Goal: Task Accomplishment & Management: Complete application form

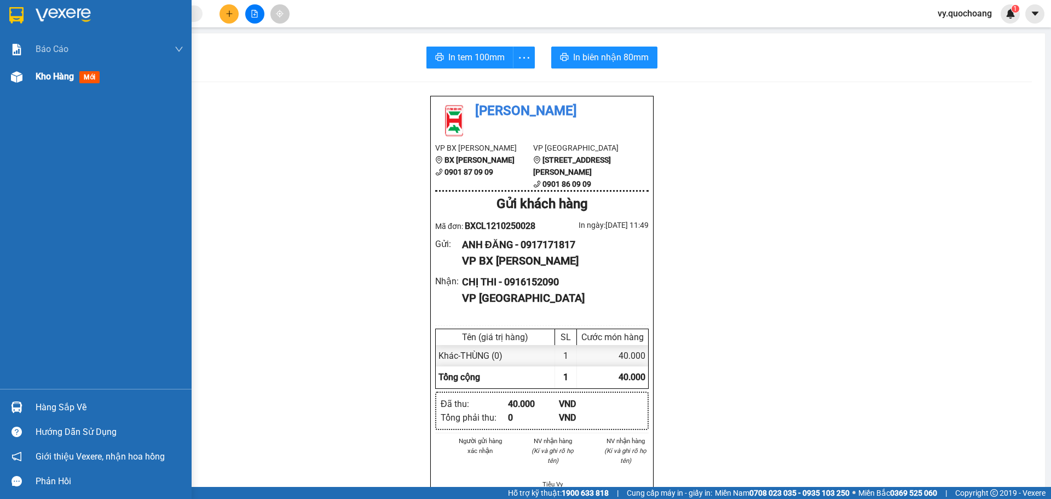
click at [23, 74] on div at bounding box center [16, 76] width 19 height 19
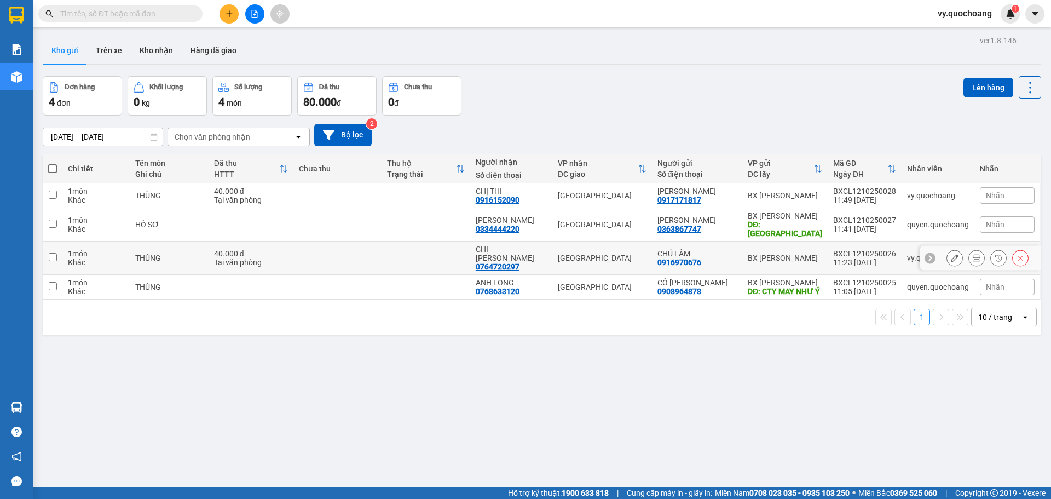
click at [56, 244] on td at bounding box center [53, 257] width 20 height 33
checkbox input "true"
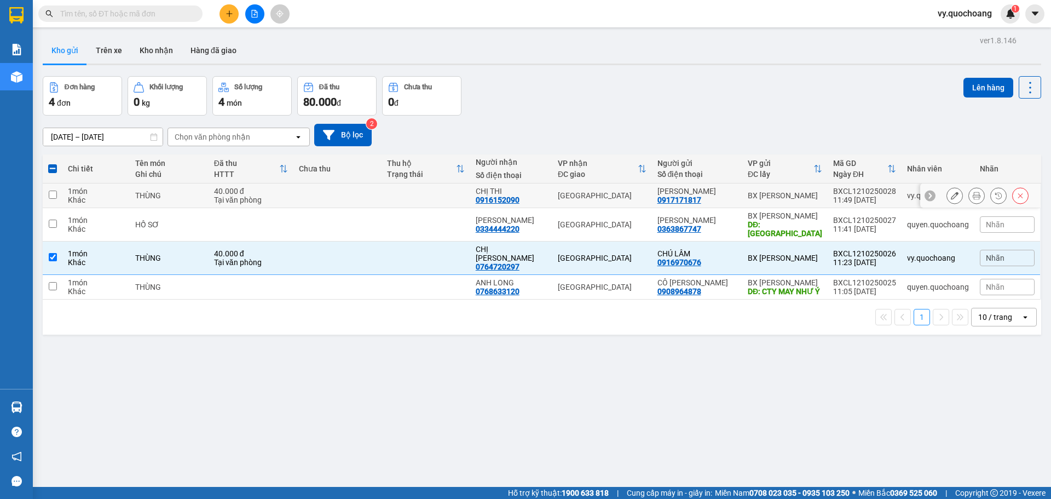
click at [55, 190] on input "checkbox" at bounding box center [53, 194] width 8 height 8
checkbox input "true"
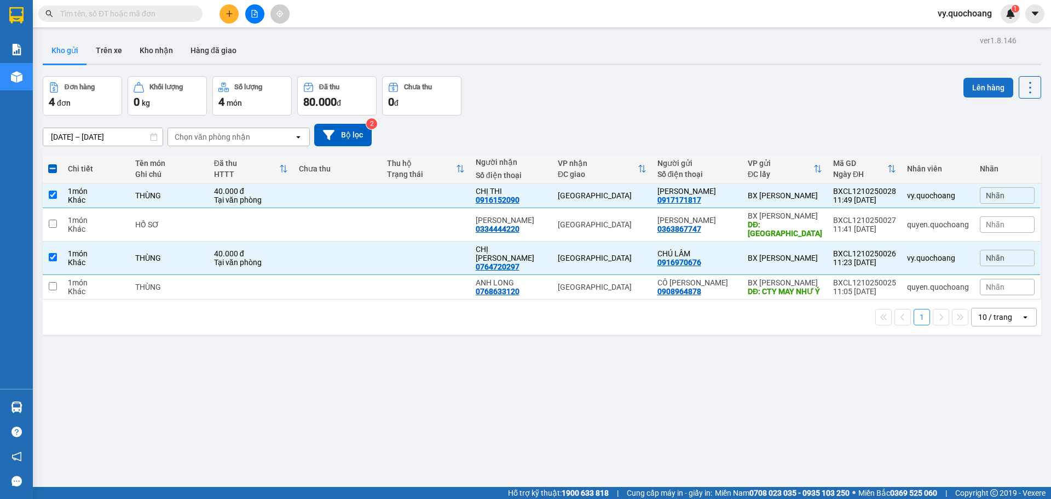
click at [982, 88] on button "Lên hàng" at bounding box center [988, 88] width 50 height 20
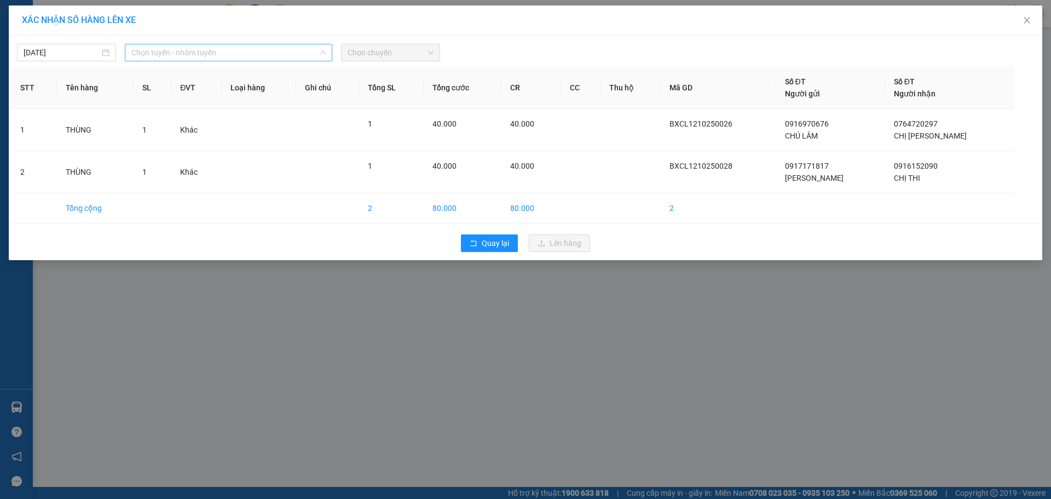
click at [327, 48] on div "Chọn tuyến - nhóm tuyến" at bounding box center [228, 53] width 207 height 18
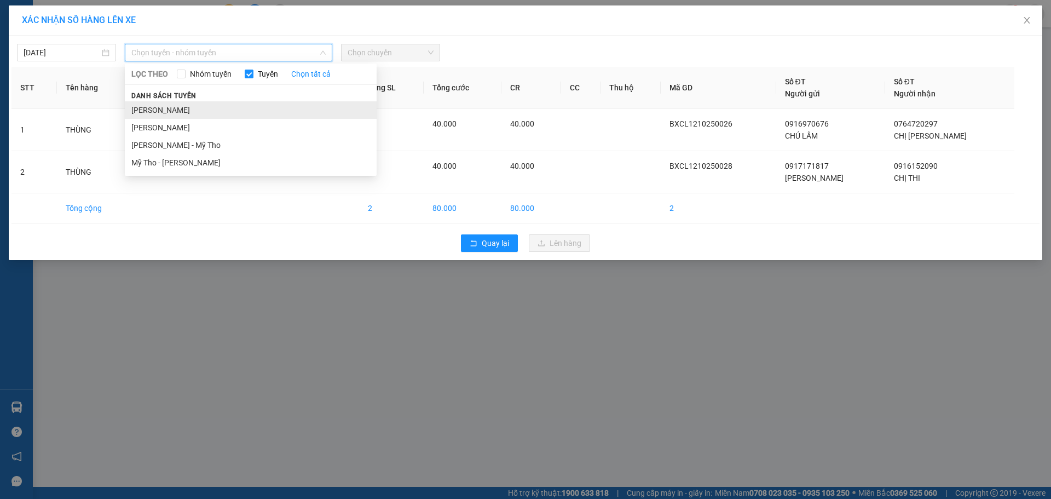
click at [247, 108] on li "[PERSON_NAME]" at bounding box center [251, 110] width 252 height 18
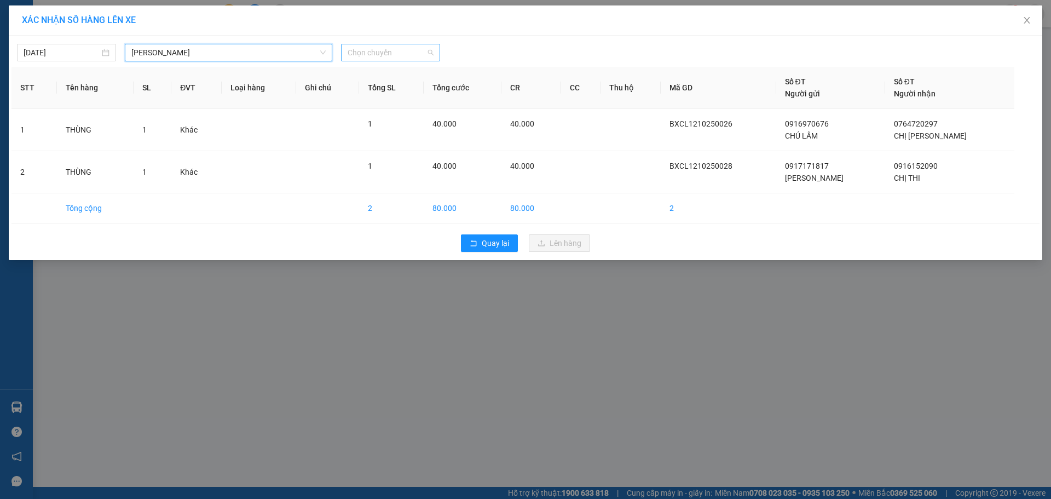
click at [429, 48] on span "Chọn chuyến" at bounding box center [391, 52] width 86 height 16
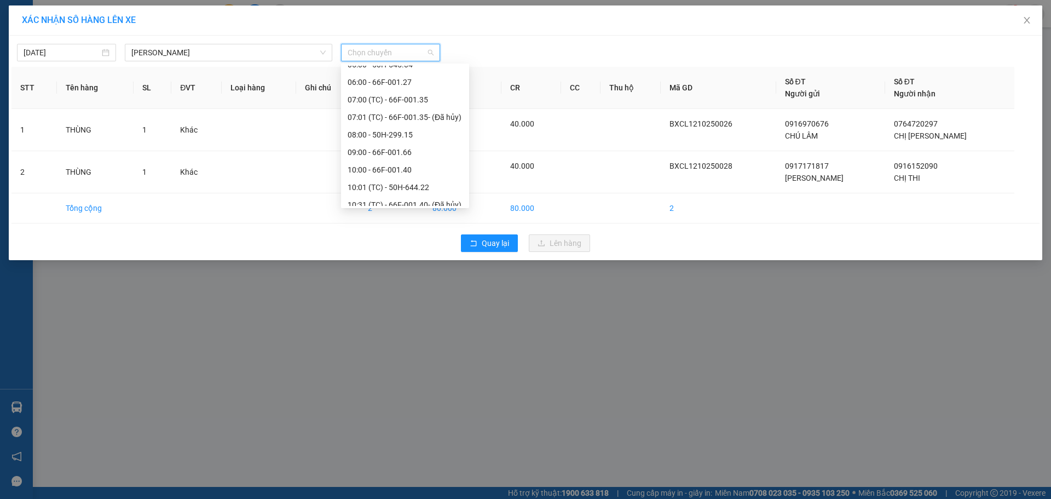
scroll to position [274, 0]
click at [401, 152] on div "12:00 - 51B-277.70" at bounding box center [405, 151] width 115 height 12
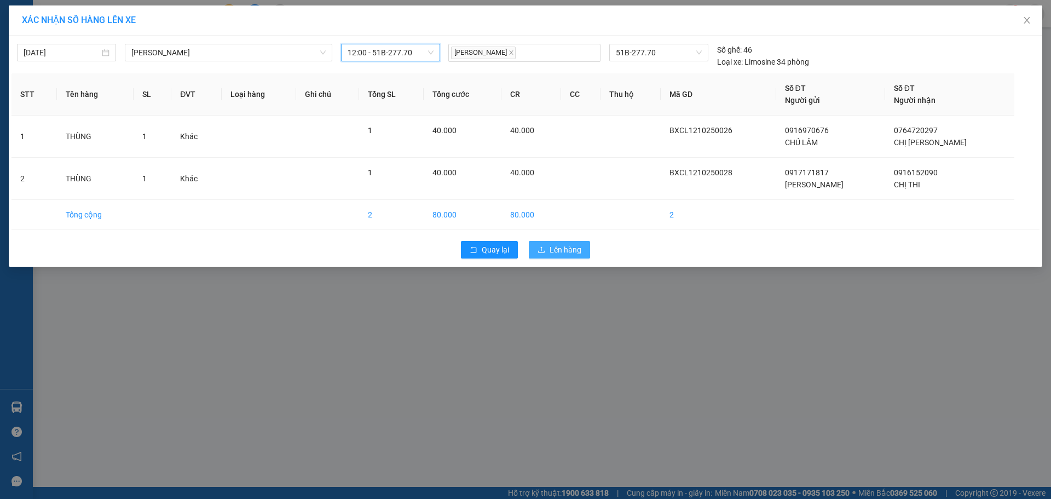
click at [576, 250] on span "Lên hàng" at bounding box center [566, 250] width 32 height 12
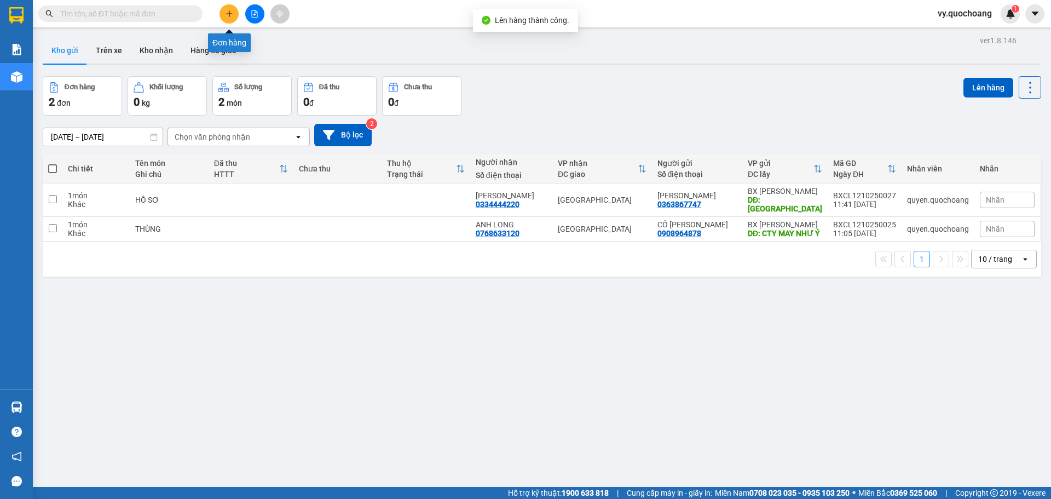
click at [233, 11] on button at bounding box center [229, 13] width 19 height 19
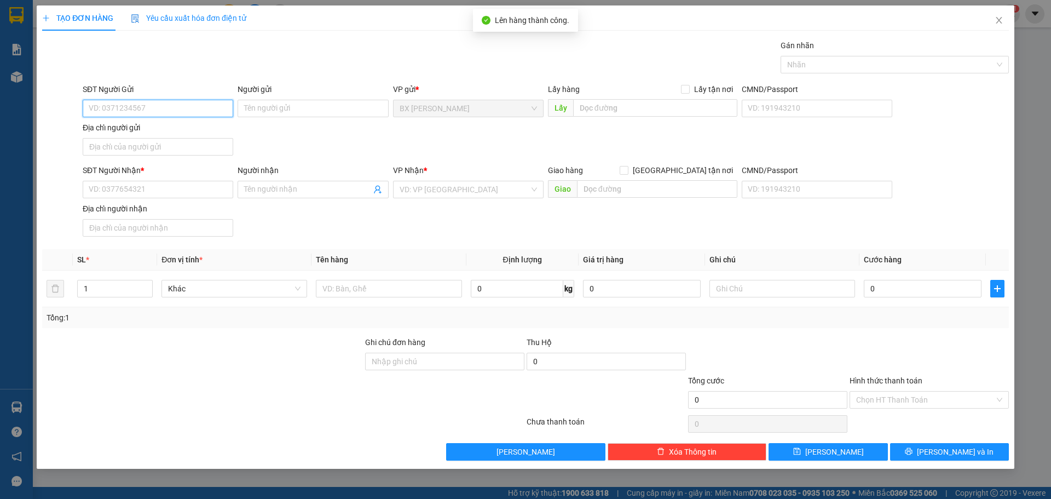
drag, startPoint x: 206, startPoint y: 108, endPoint x: 216, endPoint y: 92, distance: 19.4
click at [206, 105] on input "SĐT Người Gửi" at bounding box center [158, 109] width 151 height 18
type input "0377830219"
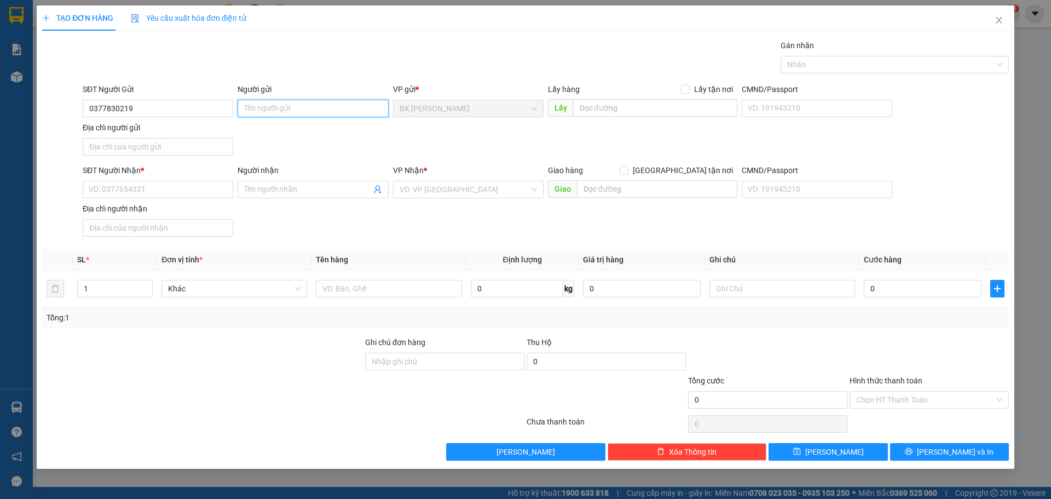
click at [307, 112] on input "Người gửi" at bounding box center [313, 109] width 151 height 18
type input "CHỊ THỊNH"
click at [192, 192] on input "SĐT Người Nhận *" at bounding box center [158, 190] width 151 height 18
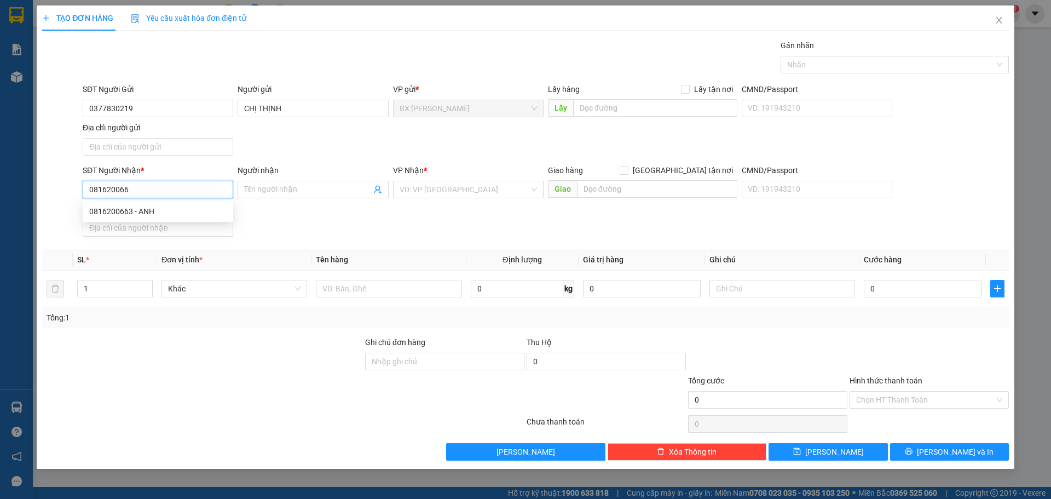
type input "0816200663"
click at [197, 212] on div "0816200663 - ANH" at bounding box center [157, 211] width 137 height 12
type input "ANH"
type input "0816200663"
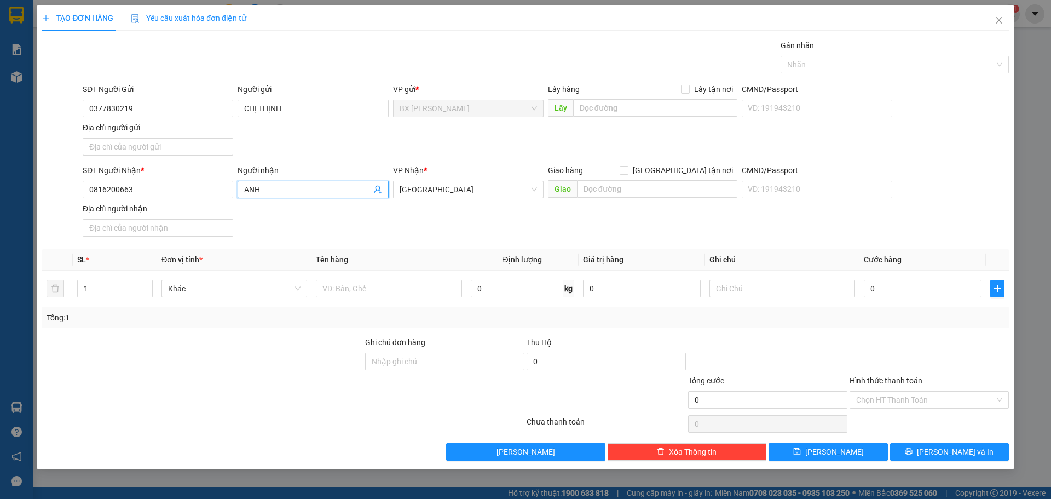
click at [278, 189] on input "ANH" at bounding box center [307, 189] width 126 height 12
type input "A"
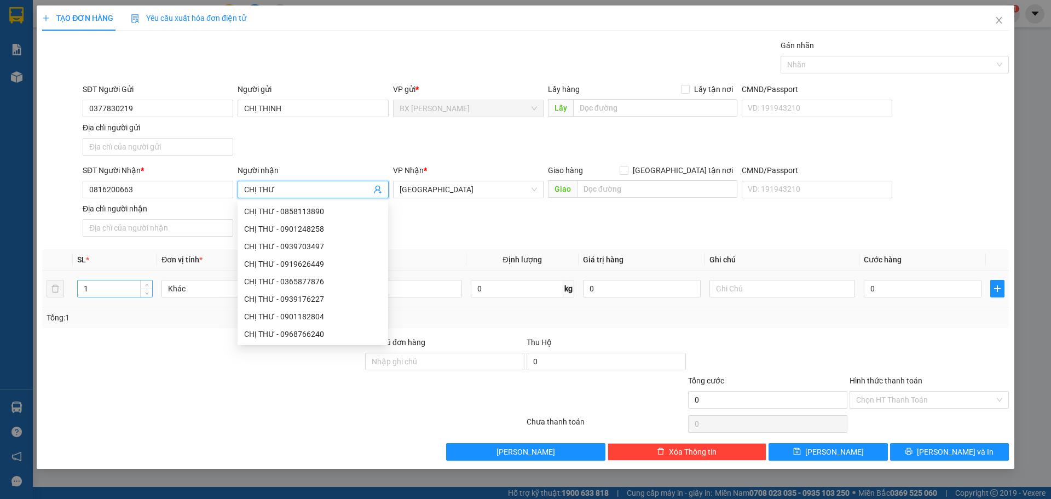
type input "CHỊ THƯ"
click at [131, 291] on input "1" at bounding box center [115, 288] width 74 height 16
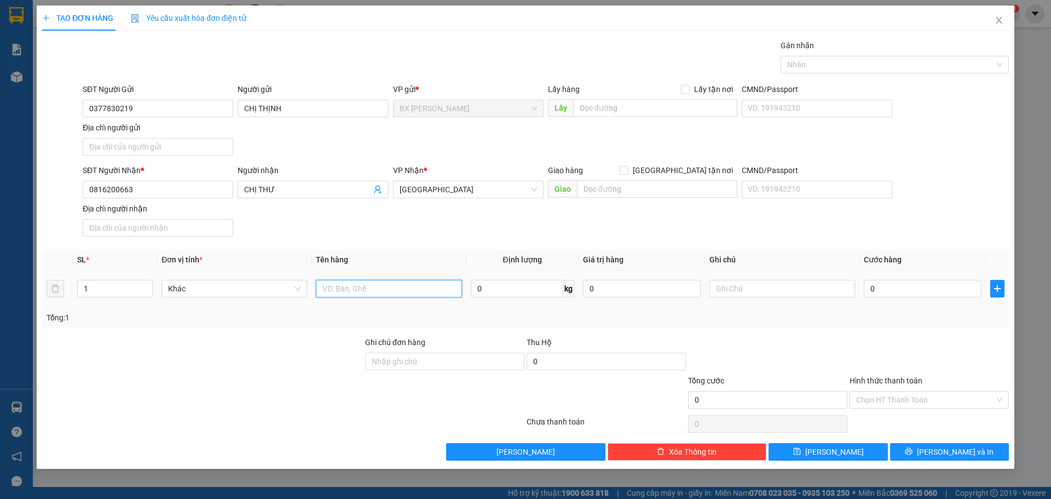
click at [397, 284] on input "text" at bounding box center [389, 289] width 146 height 18
type input "Y"
type input "THÙNG"
click at [648, 106] on input "text" at bounding box center [655, 108] width 164 height 18
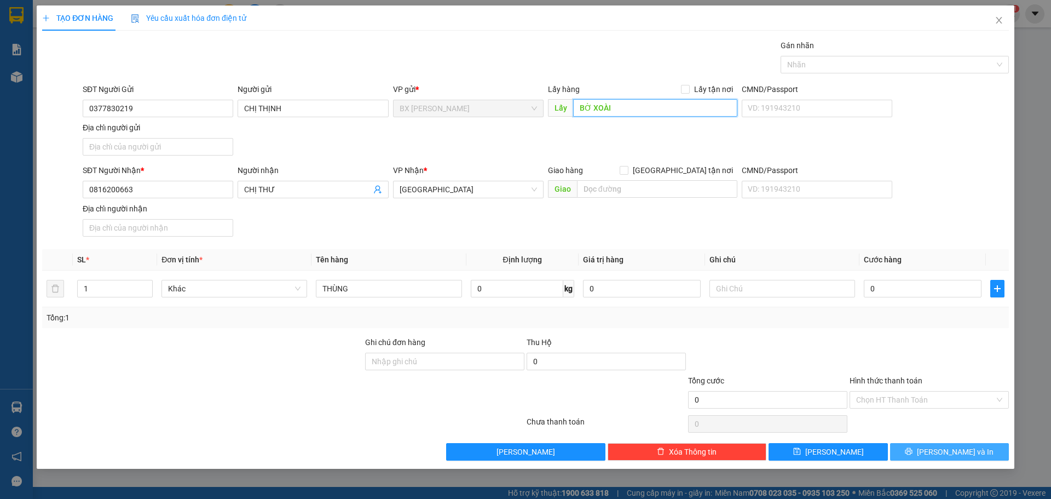
type input "BỜ XOÀI"
click at [957, 449] on span "[PERSON_NAME] và In" at bounding box center [955, 452] width 77 height 12
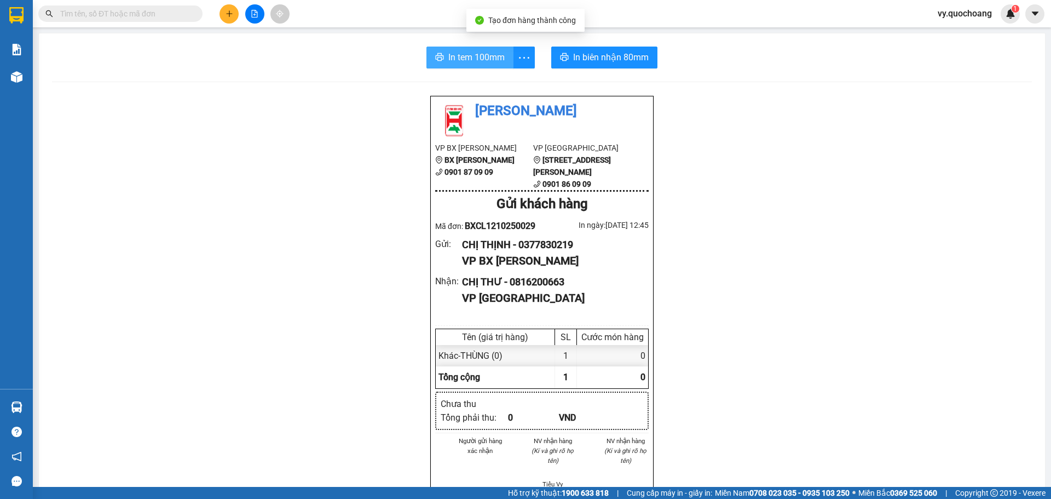
click at [485, 56] on span "In tem 100mm" at bounding box center [476, 57] width 56 height 14
click at [488, 59] on span "In tem 100mm" at bounding box center [476, 57] width 56 height 14
